Goal: Check status: Check status

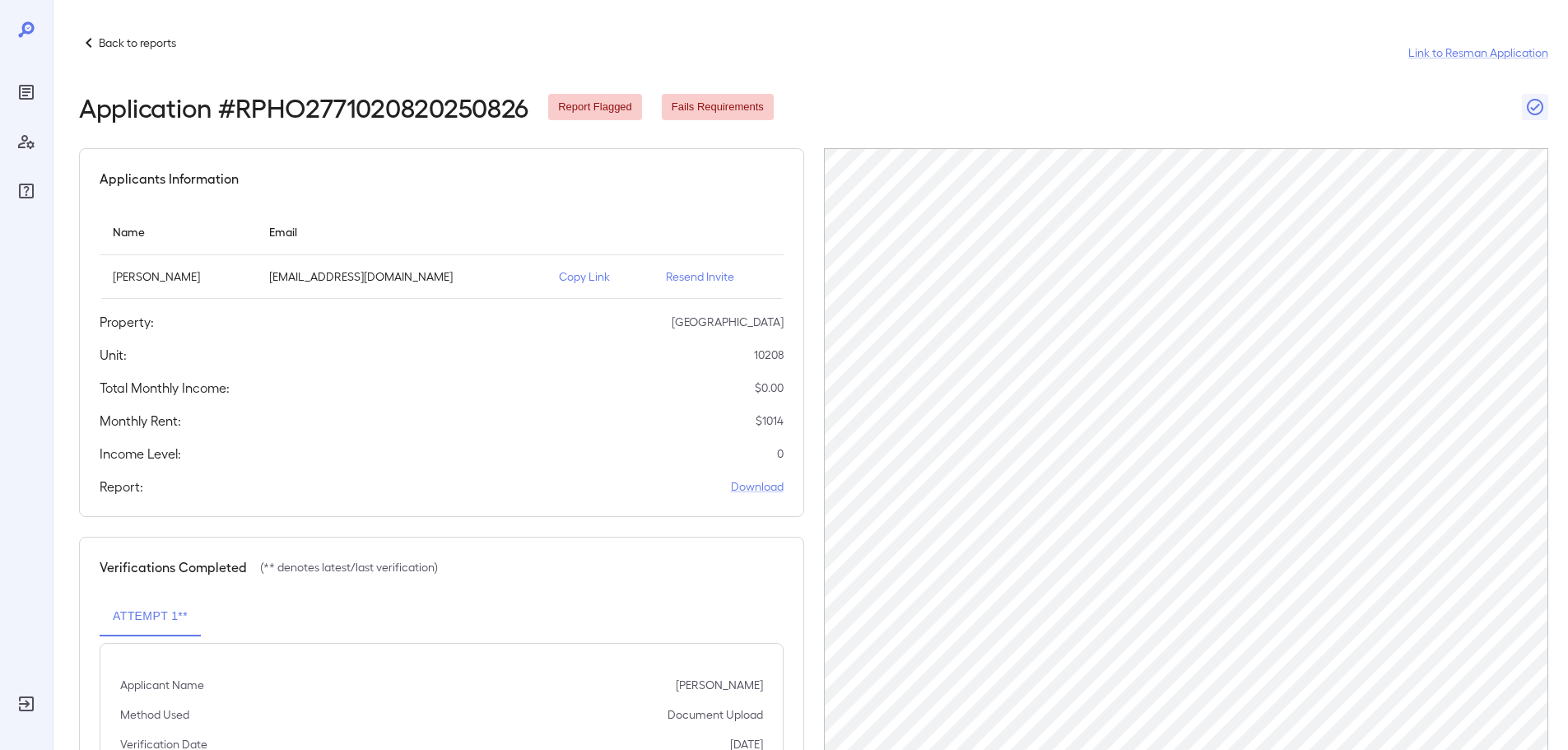
click at [98, 38] on p "Back to reports" at bounding box center [137, 42] width 77 height 16
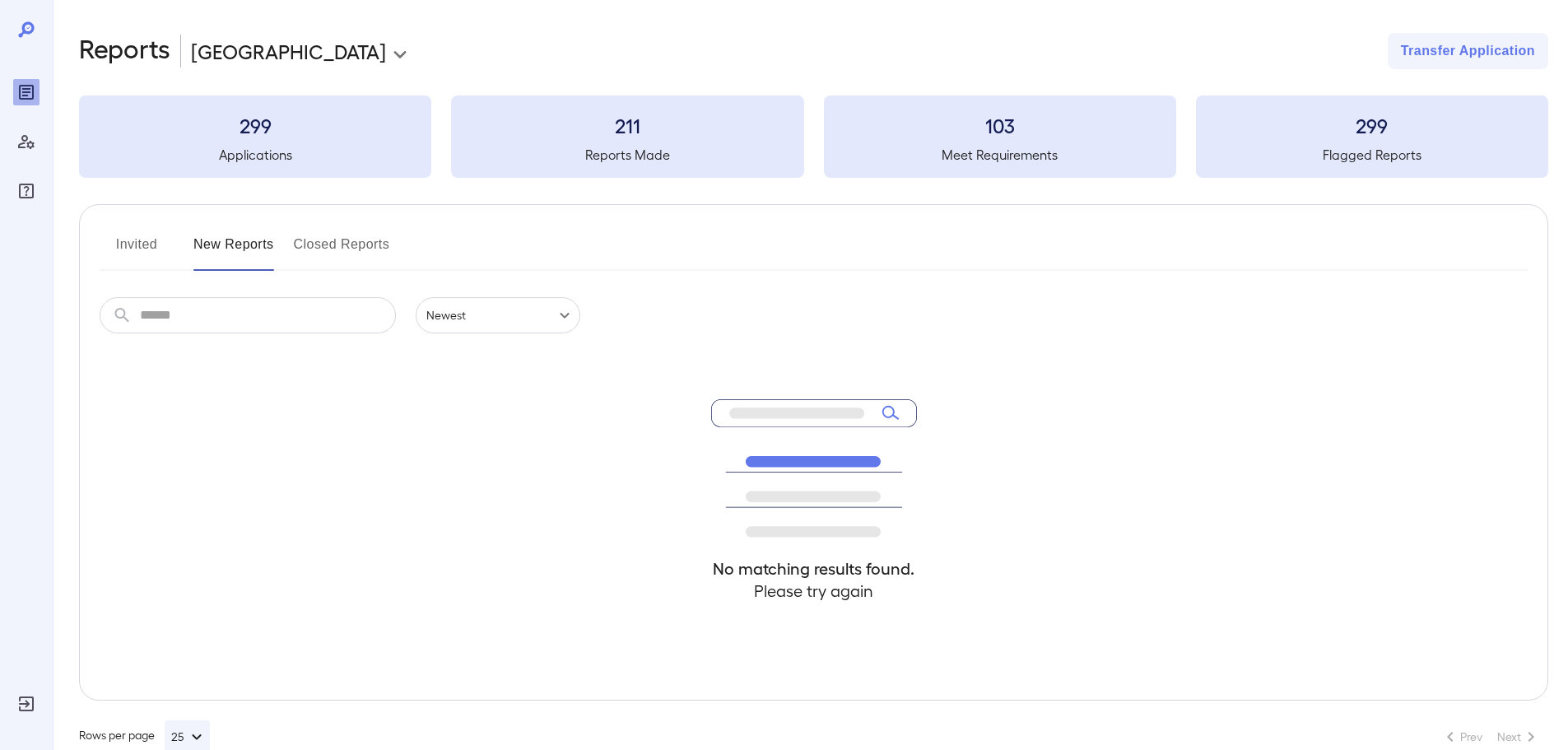
click at [145, 240] on button "Invited" at bounding box center [136, 251] width 74 height 40
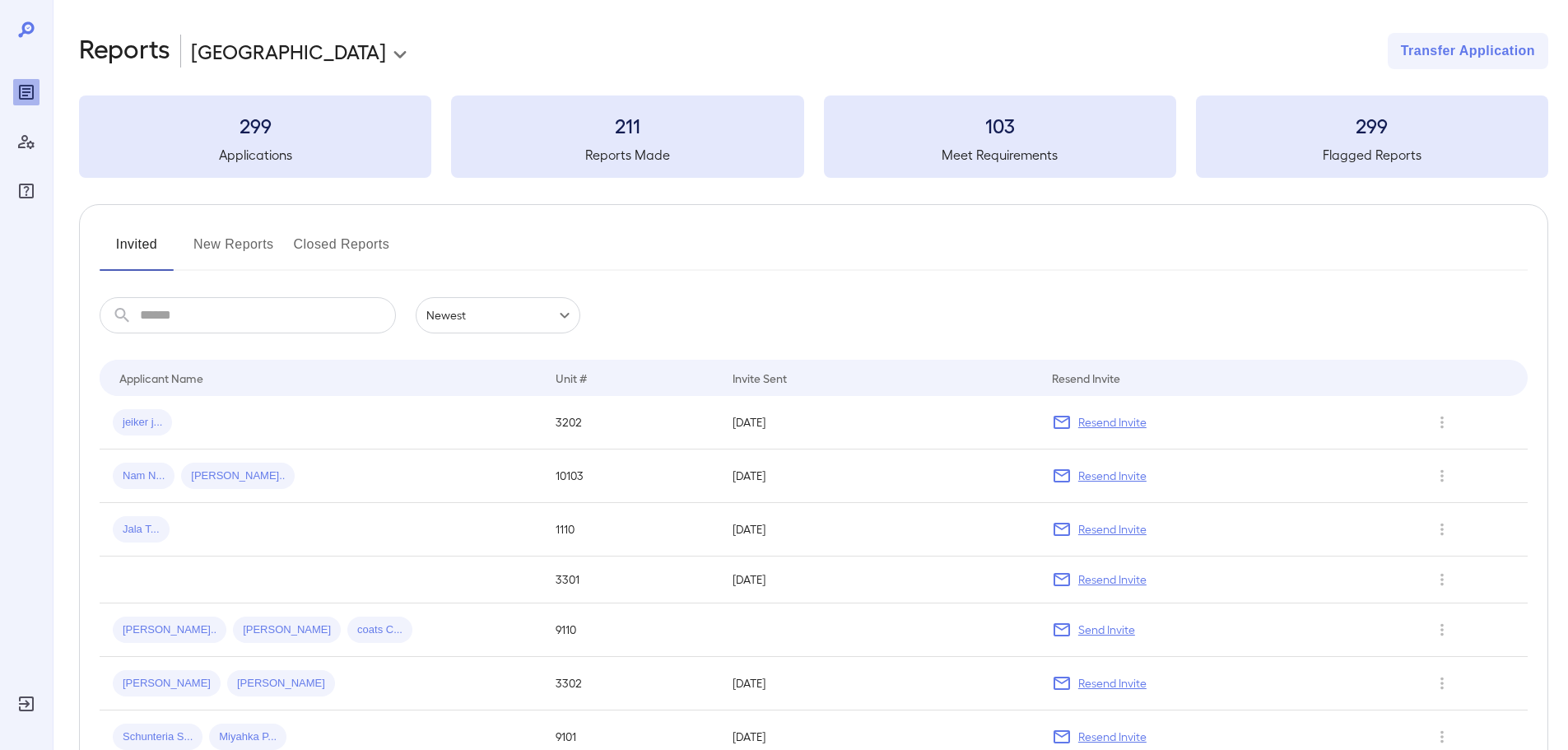
click at [221, 258] on button "New Reports" at bounding box center [233, 251] width 81 height 40
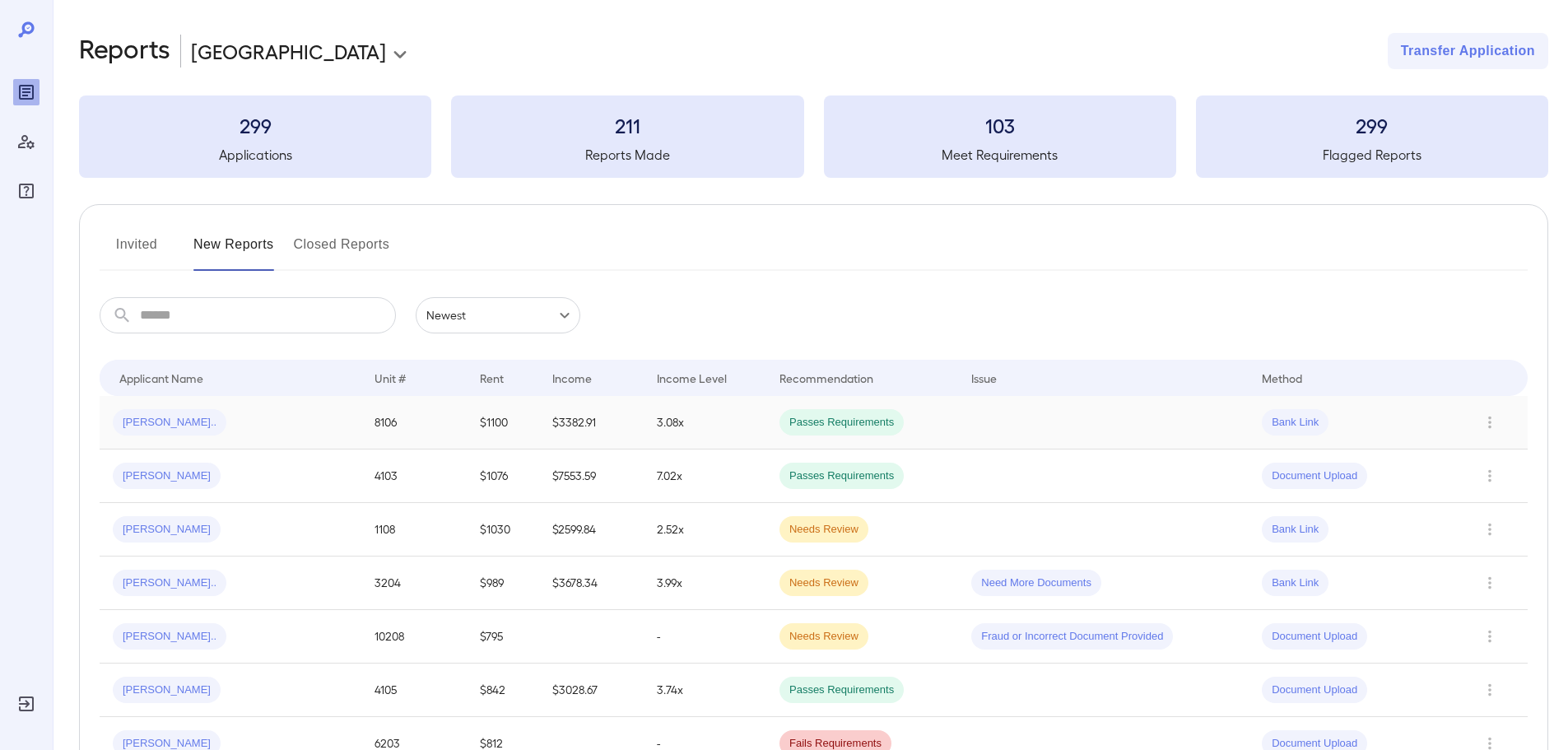
click at [153, 437] on td "[PERSON_NAME].." at bounding box center [230, 423] width 262 height 53
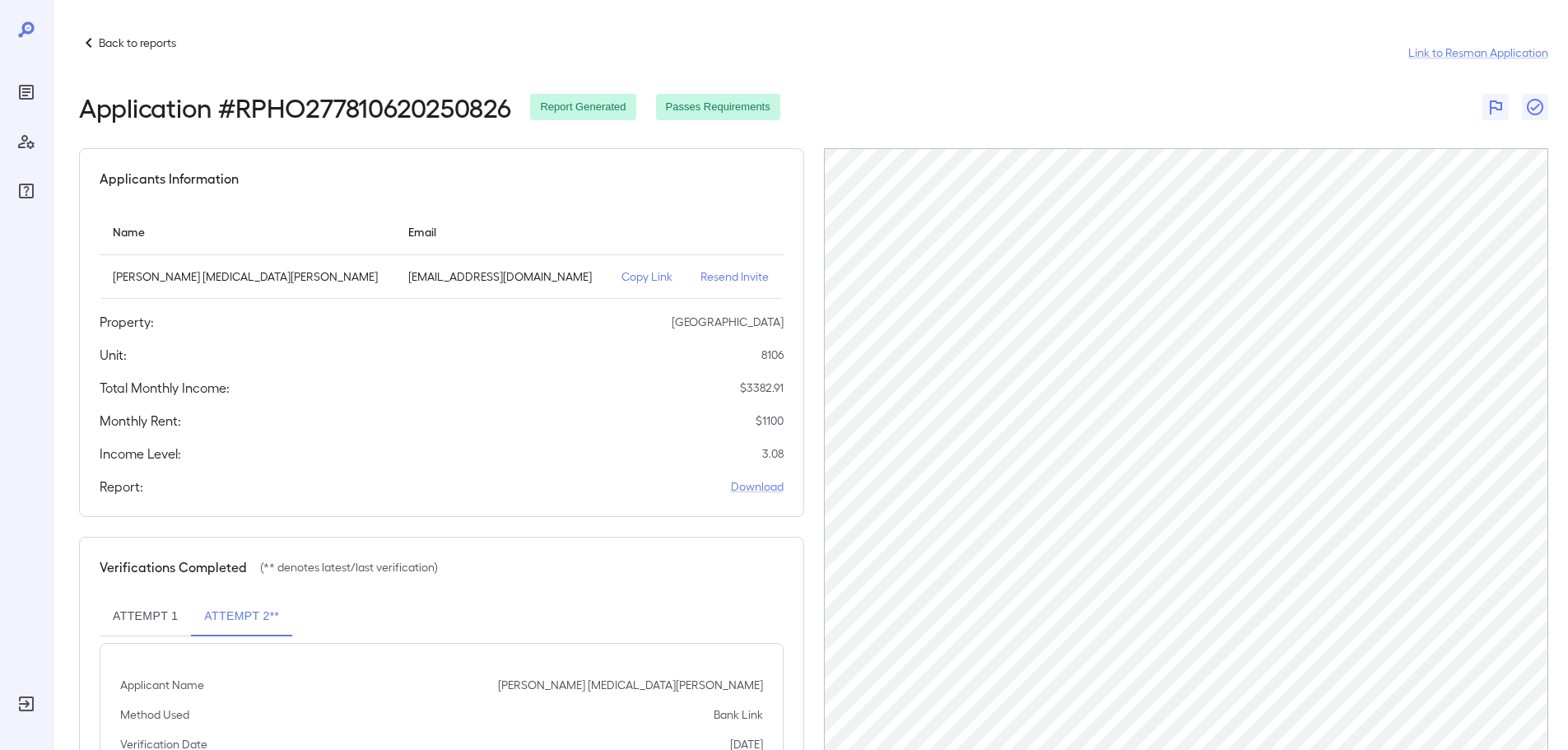
click at [93, 42] on icon at bounding box center [88, 42] width 20 height 20
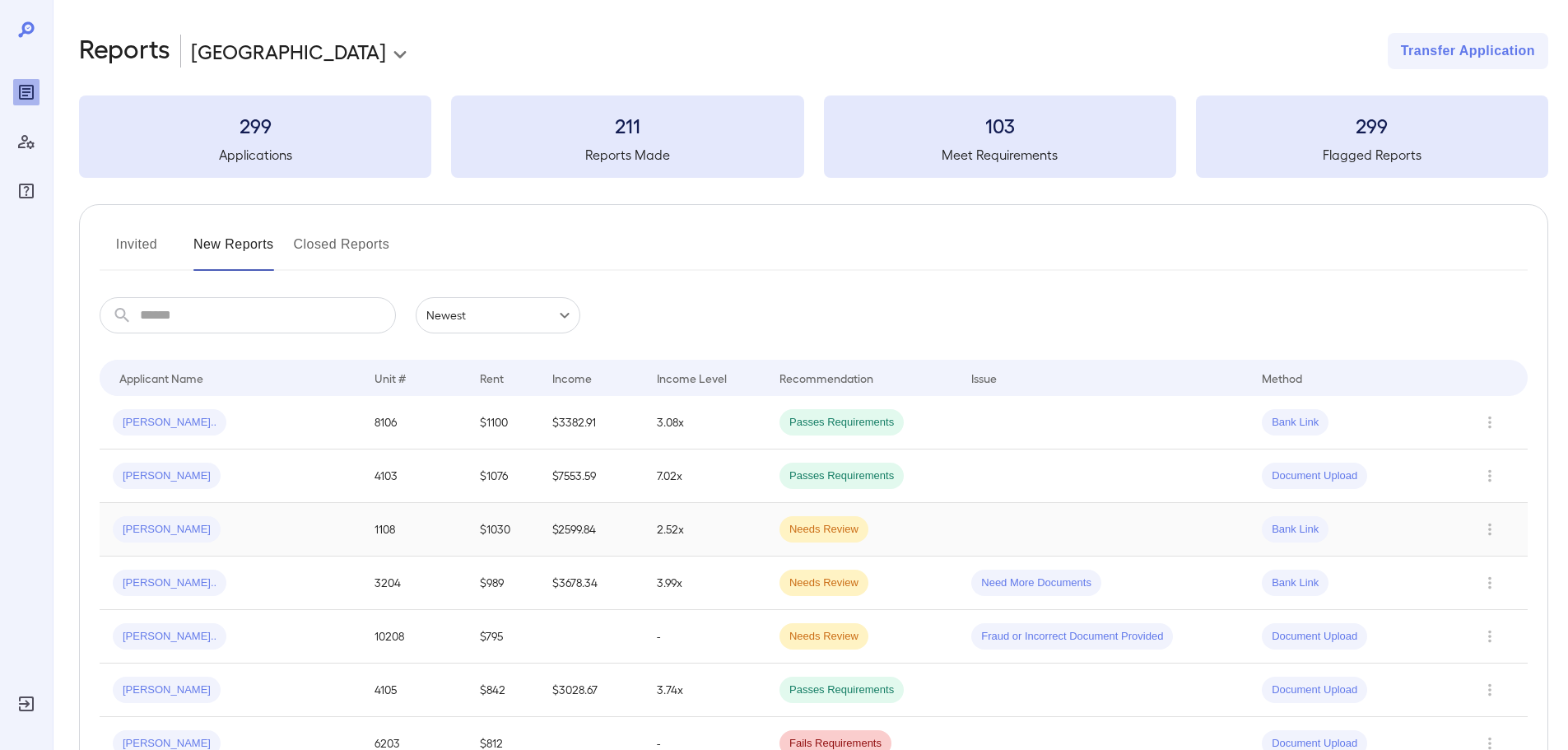
click at [193, 531] on div "[PERSON_NAME]" at bounding box center [231, 529] width 236 height 26
